Goal: Task Accomplishment & Management: Manage account settings

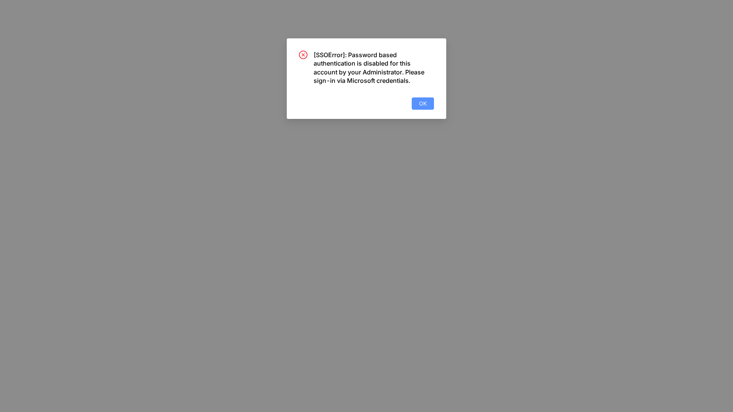
click at [424, 103] on span "OK" at bounding box center [423, 103] width 8 height 8
